Goal: Task Accomplishment & Management: Manage account settings

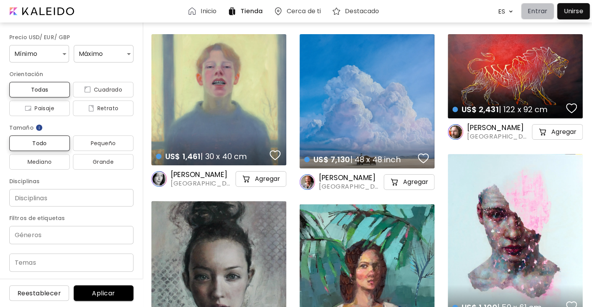
click at [540, 14] on p "Entrar" at bounding box center [537, 11] width 20 height 9
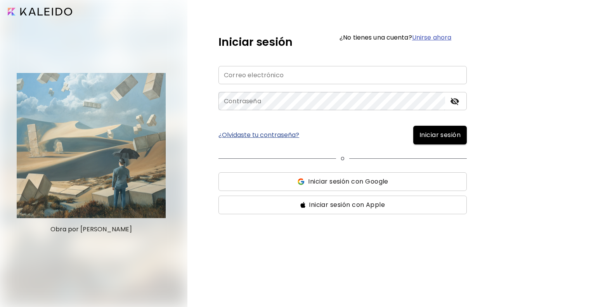
type input "**********"
click at [425, 135] on span "Iniciar sesión" at bounding box center [439, 134] width 41 height 9
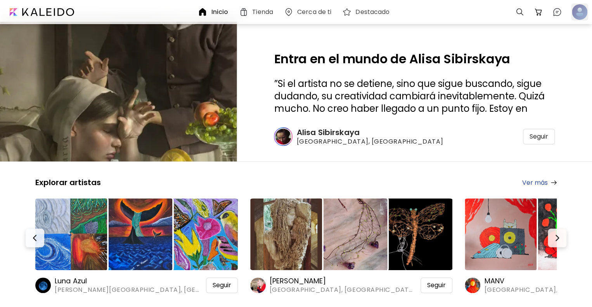
click at [575, 9] on div at bounding box center [579, 11] width 17 height 17
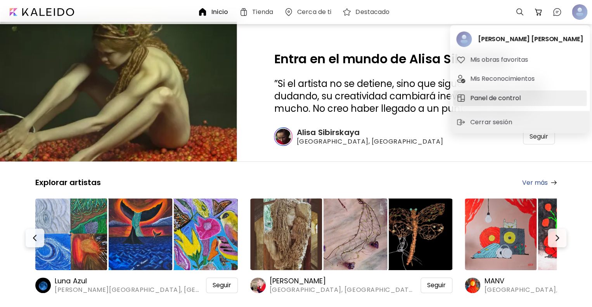
click at [511, 95] on h5 "Panel de control" at bounding box center [496, 97] width 53 height 9
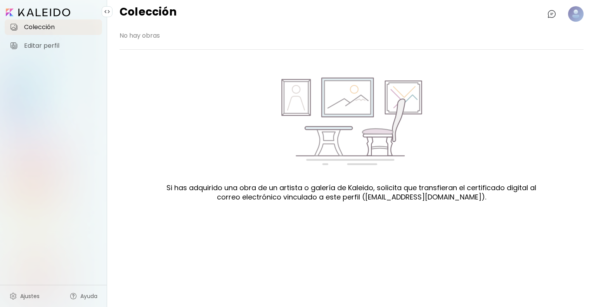
click at [148, 34] on span "No hay obras" at bounding box center [351, 35] width 464 height 15
drag, startPoint x: 503, startPoint y: 93, endPoint x: 459, endPoint y: 122, distance: 52.3
click at [503, 93] on div "Si has adquirido una obra de un artista o galería de Kaleido, solicita que tran…" at bounding box center [351, 142] width 464 height 136
click at [53, 51] on link "Editar perfil" at bounding box center [53, 46] width 97 height 16
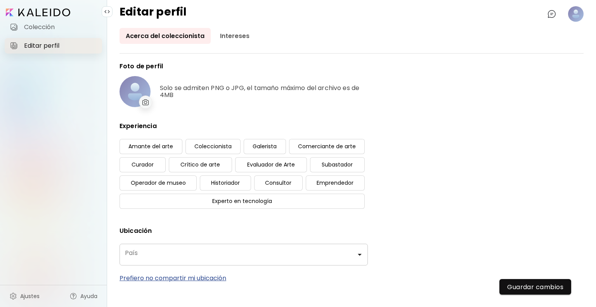
type input "*****"
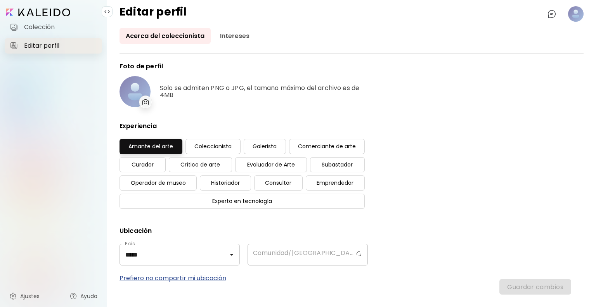
type input "*********"
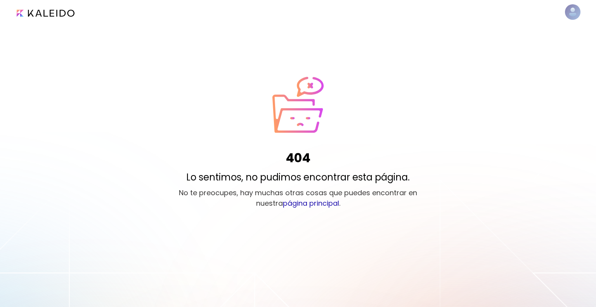
click at [312, 202] on link "página principal" at bounding box center [311, 203] width 56 height 10
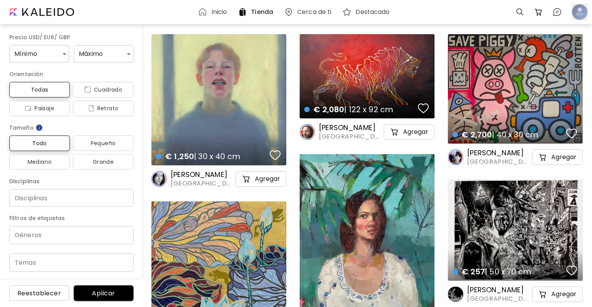
click at [586, 13] on div at bounding box center [579, 11] width 17 height 17
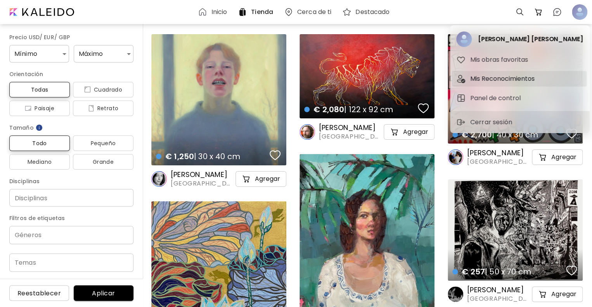
click at [496, 79] on h5 "Mis Reconocimientos" at bounding box center [503, 78] width 67 height 9
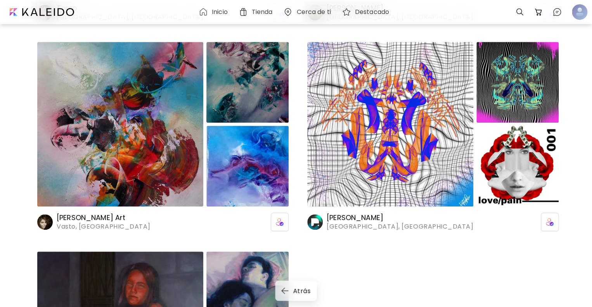
scroll to position [423, 0]
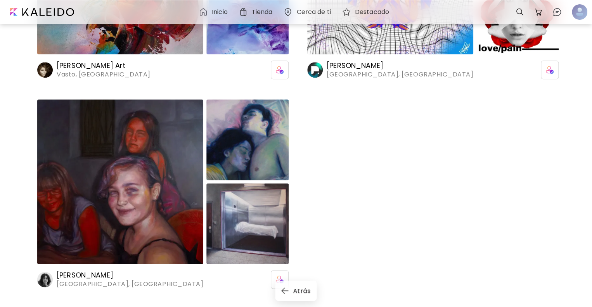
click at [192, 279] on div "Emma Martín Arrufat Barcelona, España" at bounding box center [162, 279] width 251 height 19
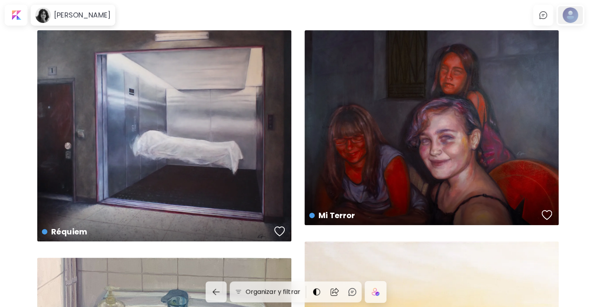
click at [572, 16] on div at bounding box center [570, 15] width 25 height 18
